Goal: Find contact information: Find contact information

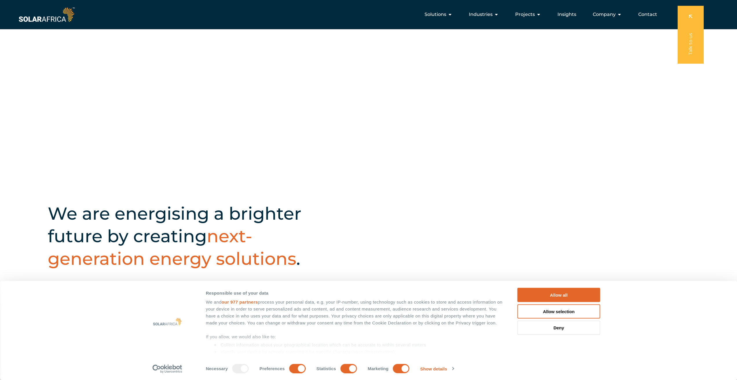
scroll to position [203, 0]
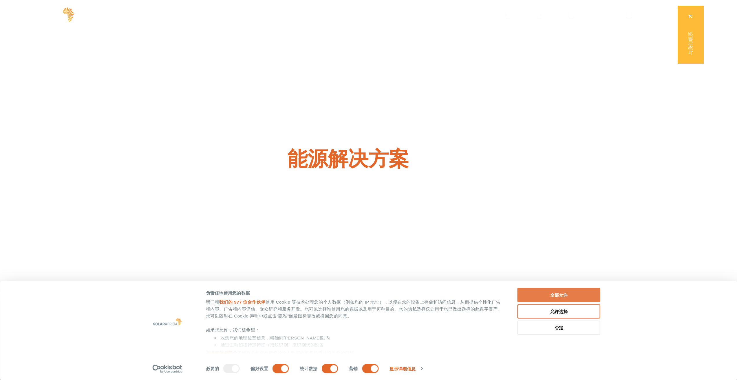
click at [499, 14] on font "解决方案" at bounding box center [494, 15] width 19 height 6
click at [533, 14] on font "行业" at bounding box center [531, 15] width 9 height 6
click at [268, 213] on link "我想要更便宜的电力" at bounding box center [247, 209] width 113 height 19
click at [247, 213] on link "我想要更便宜的电力" at bounding box center [247, 209] width 113 height 19
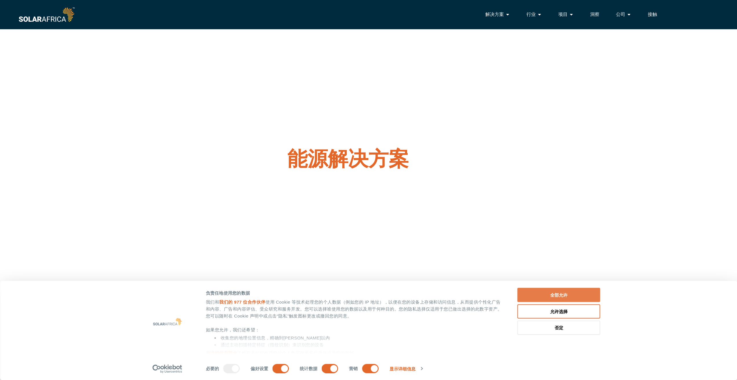
click at [552, 294] on font "全部允许" at bounding box center [558, 295] width 17 height 5
click at [529, 11] on font "行业" at bounding box center [531, 14] width 9 height 7
click at [532, 12] on font "行业" at bounding box center [531, 15] width 9 height 6
click at [558, 297] on font "全部允许" at bounding box center [558, 295] width 17 height 5
click at [565, 12] on font "项目" at bounding box center [562, 15] width 9 height 6
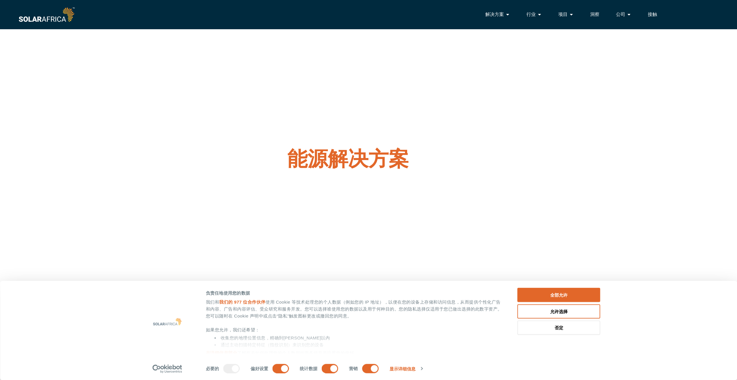
click at [530, 13] on font "行业" at bounding box center [531, 15] width 9 height 6
